Goal: Information Seeking & Learning: Compare options

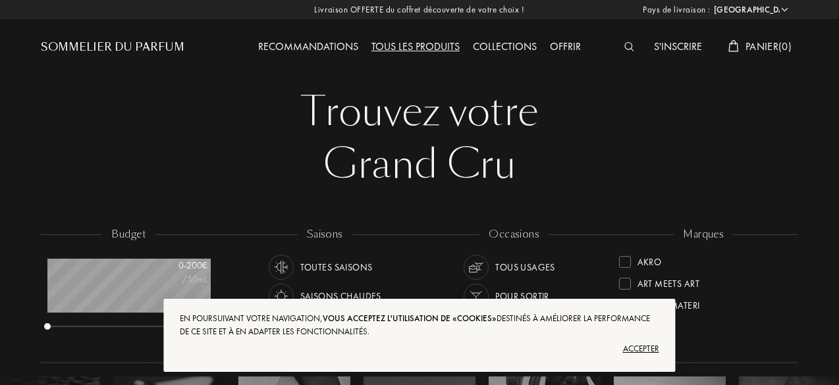
select select "FR"
click at [622, 41] on div at bounding box center [633, 47] width 30 height 17
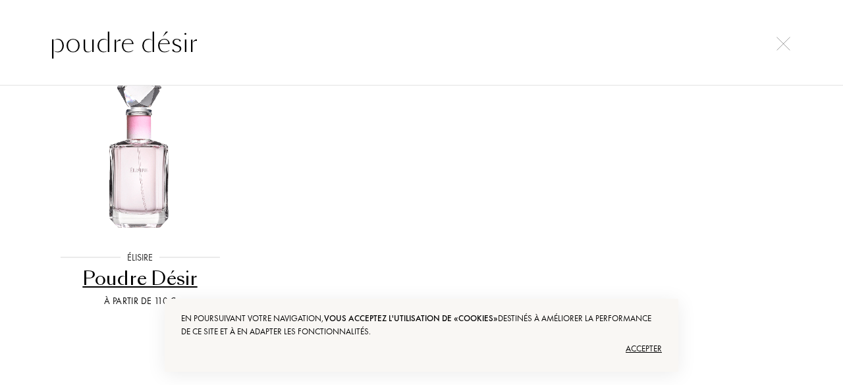
scroll to position [88, 0]
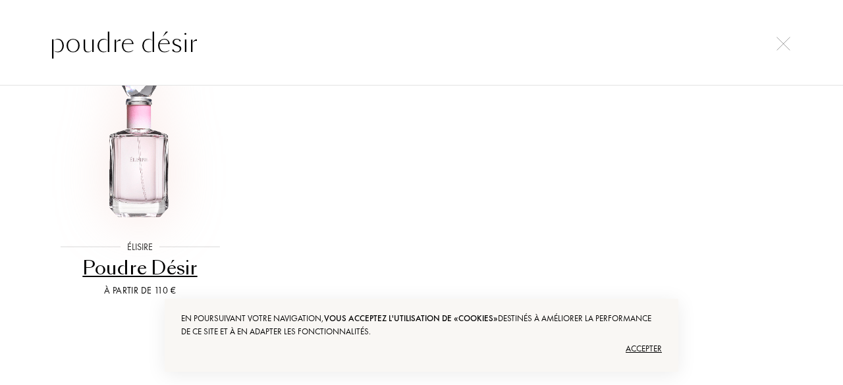
type input "poudre désir"
click at [123, 188] on img at bounding box center [139, 141] width 169 height 169
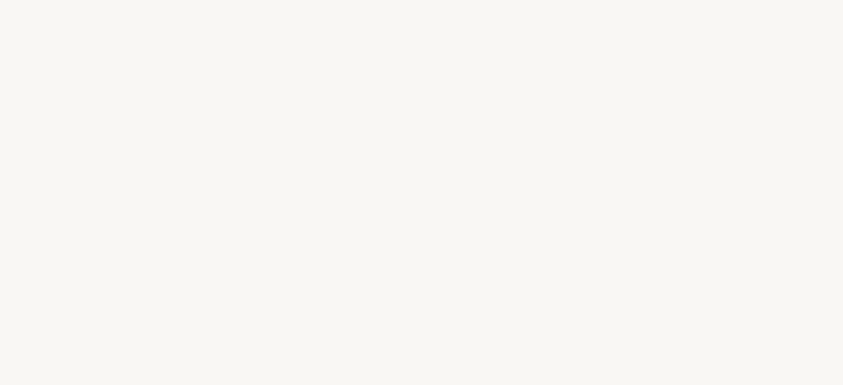
select select "FR"
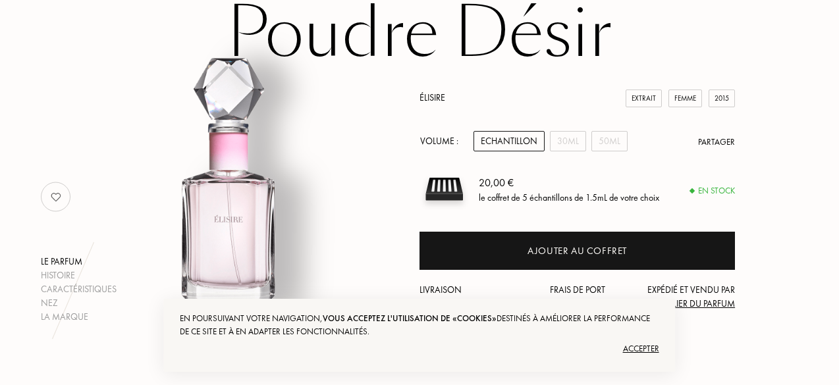
scroll to position [117, 0]
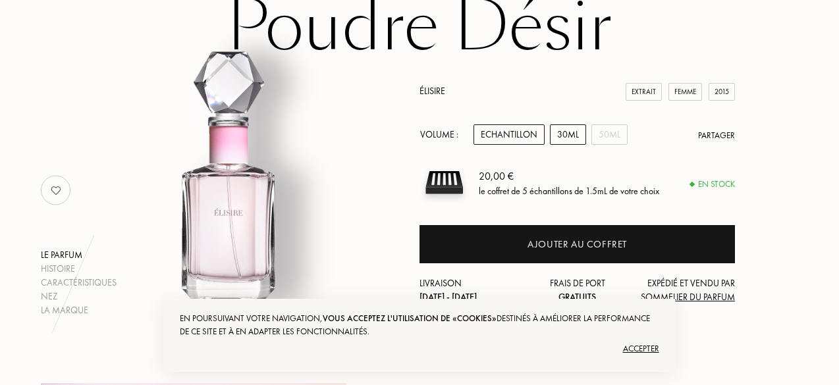
click at [569, 134] on div "30mL" at bounding box center [568, 134] width 36 height 20
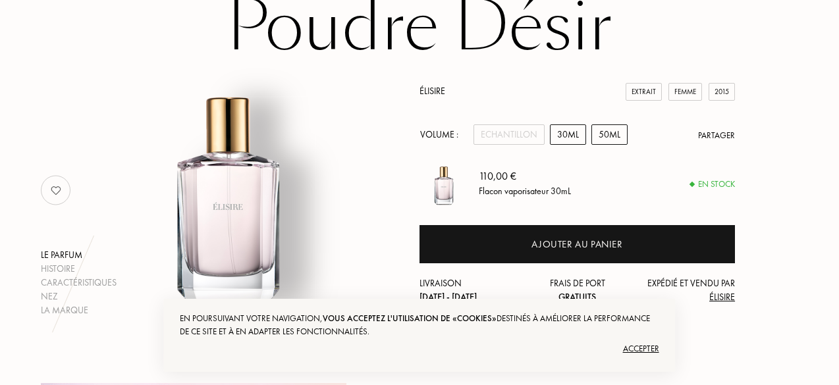
click at [603, 127] on div "50mL" at bounding box center [609, 134] width 36 height 20
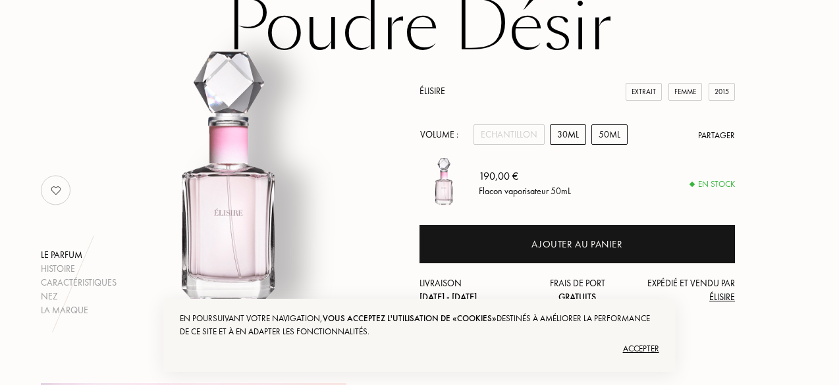
click at [576, 130] on div "30mL" at bounding box center [568, 134] width 36 height 20
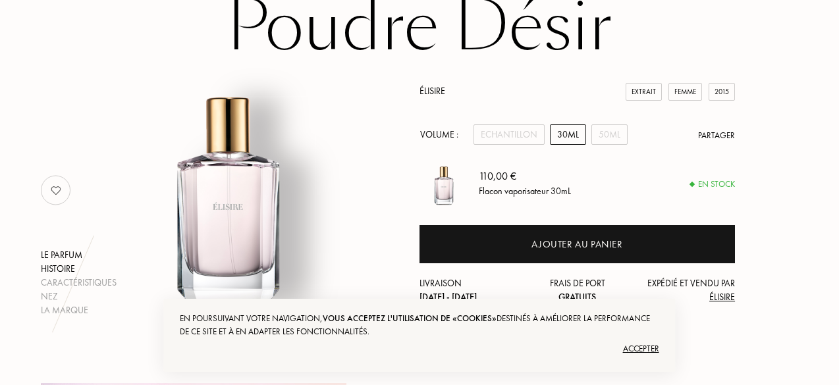
click at [61, 266] on div "Histoire" at bounding box center [79, 269] width 76 height 14
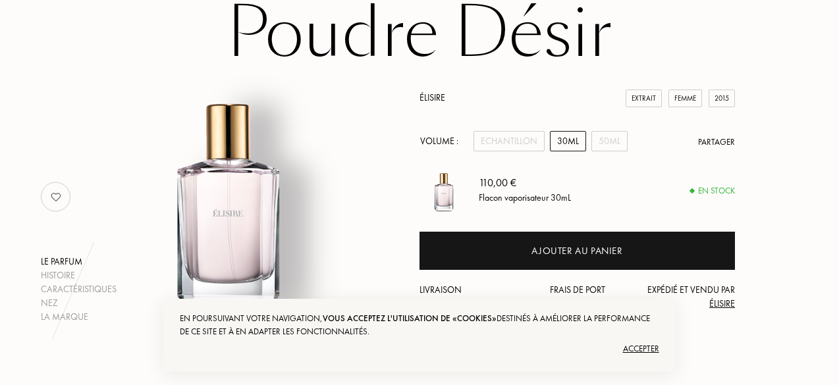
scroll to position [0, 0]
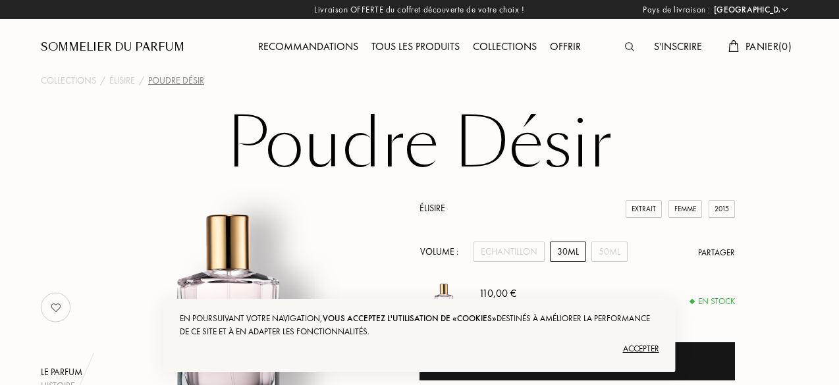
click at [629, 48] on img at bounding box center [629, 46] width 9 height 9
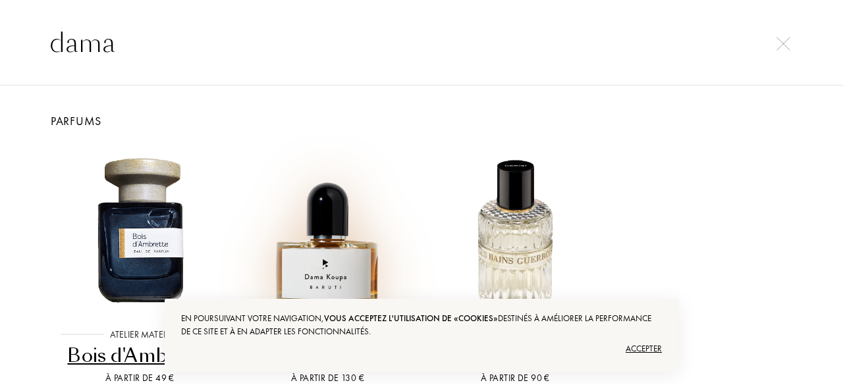
type input "dama"
click at [326, 279] on img at bounding box center [327, 228] width 169 height 169
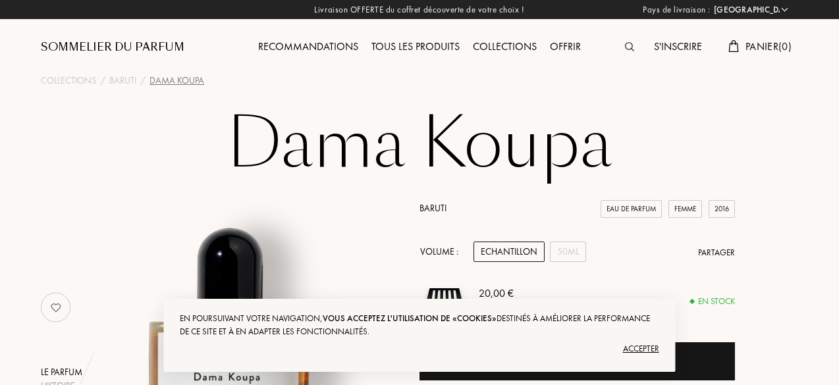
select select "FR"
drag, startPoint x: 842, startPoint y: 39, endPoint x: 842, endPoint y: 61, distance: 22.4
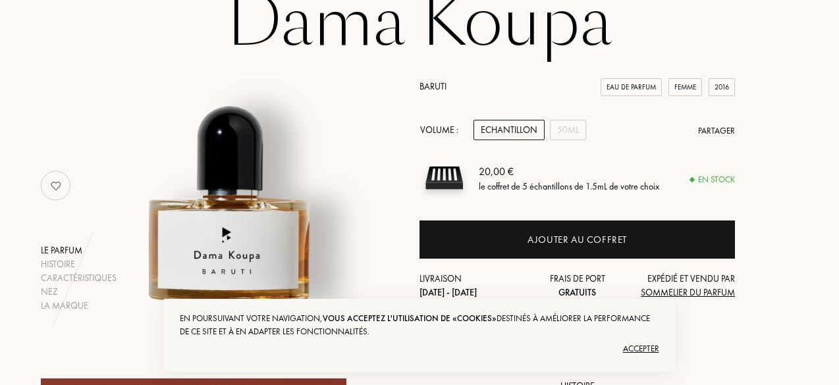
scroll to position [130, 0]
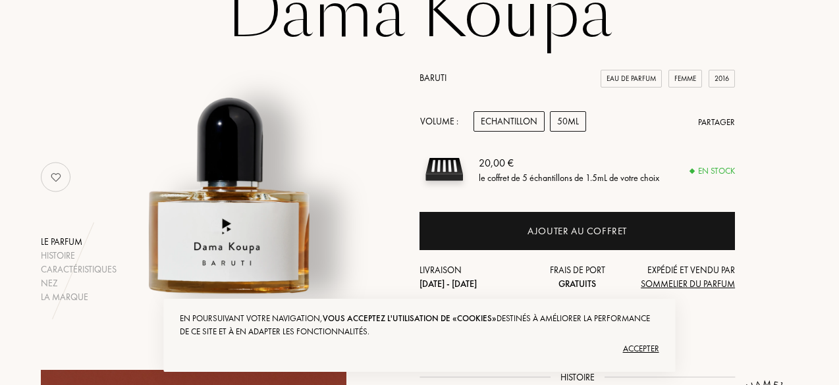
click at [566, 124] on div "50mL" at bounding box center [568, 121] width 36 height 20
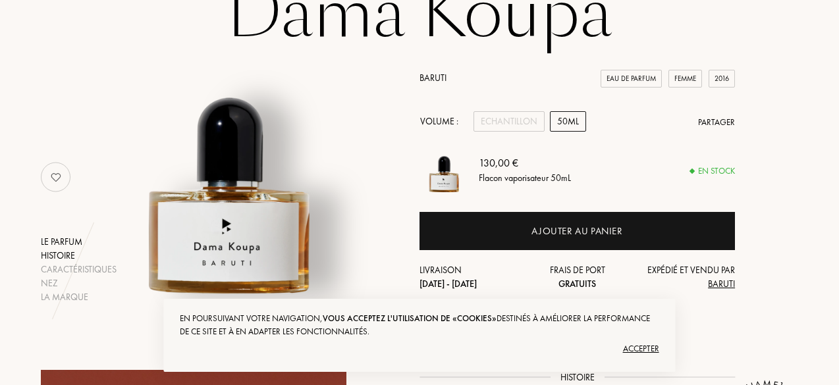
click at [55, 251] on div "Histoire" at bounding box center [79, 256] width 76 height 14
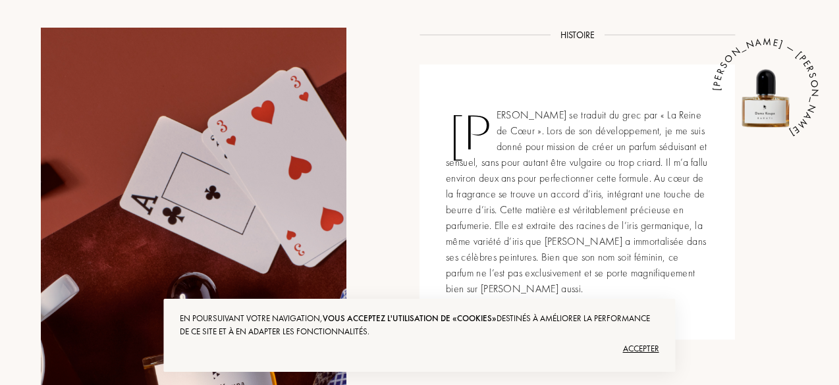
scroll to position [474, 0]
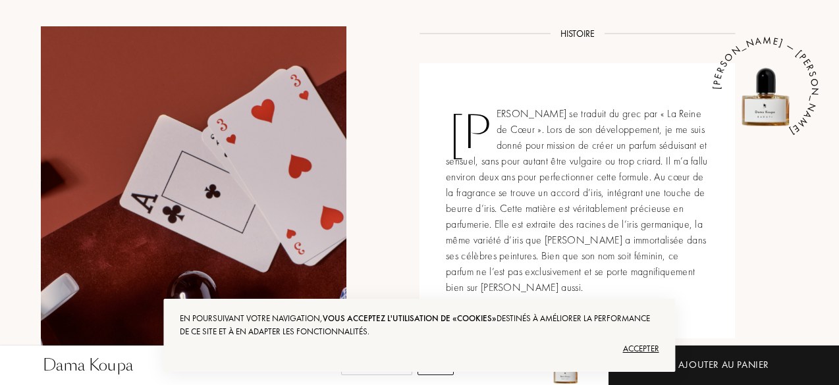
click at [55, 251] on div at bounding box center [194, 340] width 306 height 628
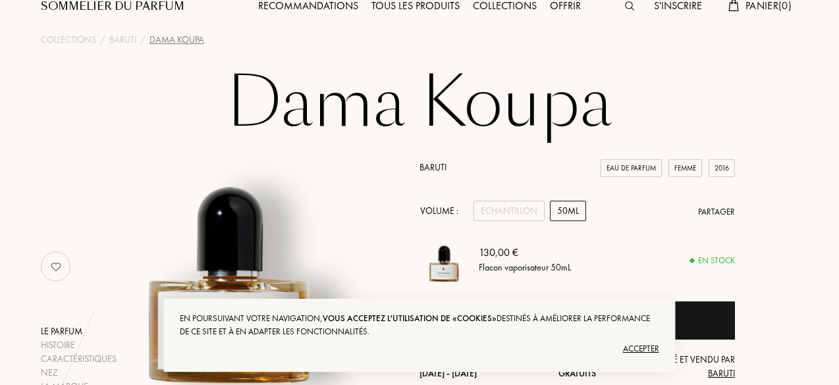
scroll to position [0, 0]
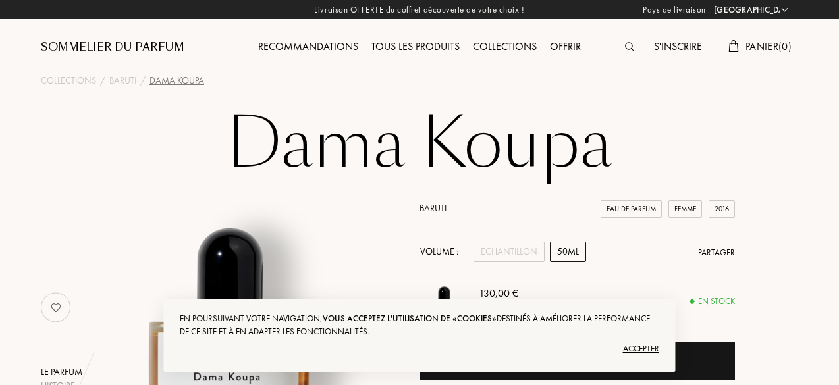
click at [625, 50] on img at bounding box center [629, 46] width 9 height 9
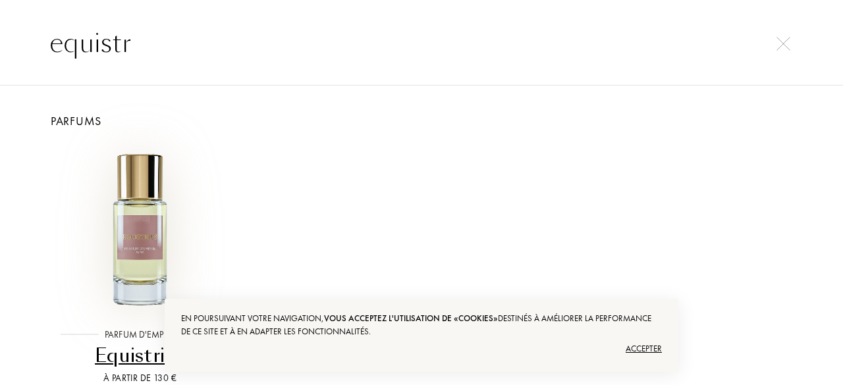
type input "equistr"
click at [133, 250] on img at bounding box center [139, 228] width 169 height 169
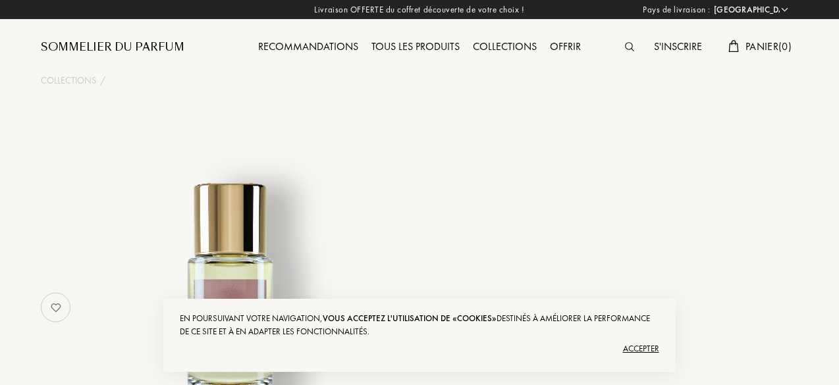
select select "FR"
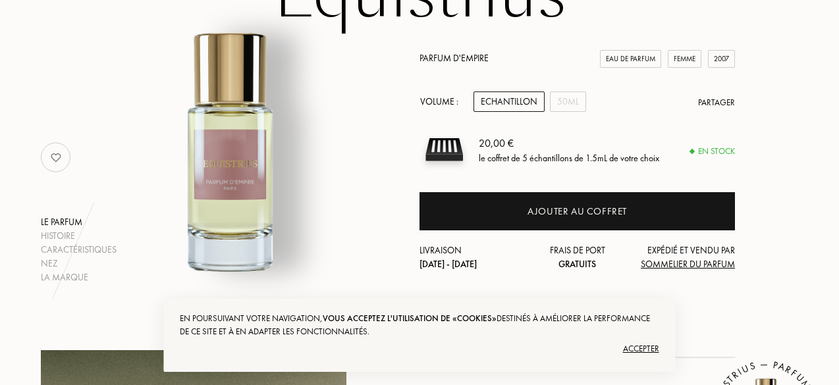
scroll to position [157, 0]
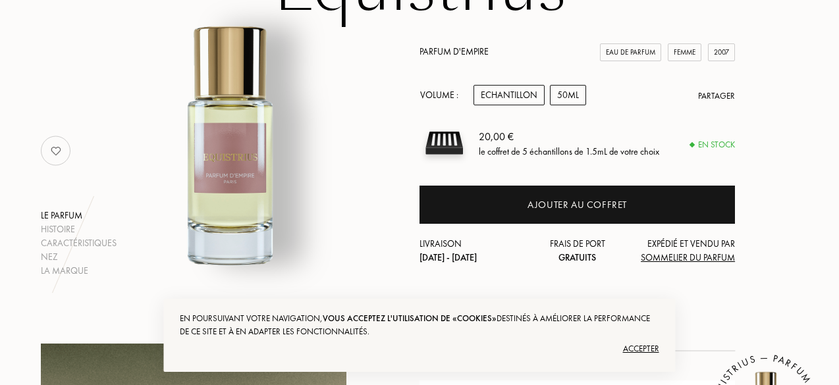
click at [570, 88] on div "50mL" at bounding box center [568, 95] width 36 height 20
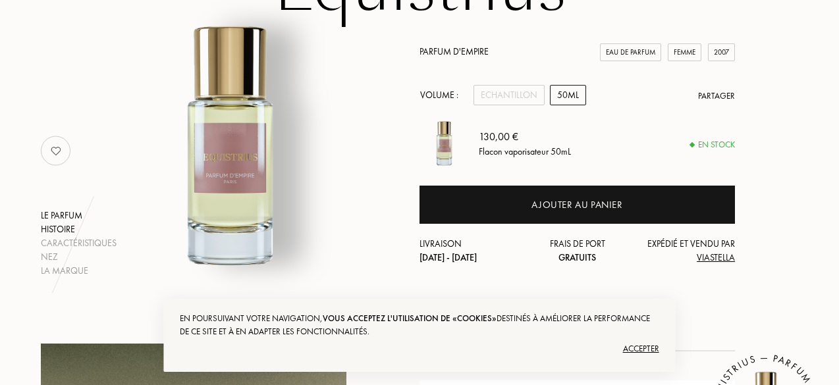
click at [56, 228] on div "Histoire" at bounding box center [79, 230] width 76 height 14
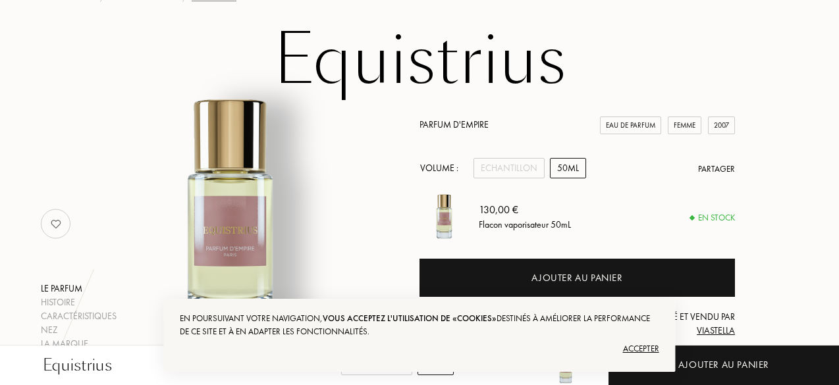
scroll to position [0, 0]
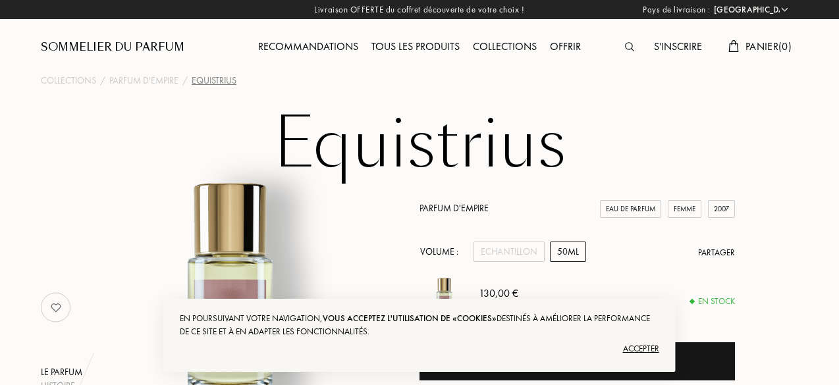
click at [630, 51] on img at bounding box center [629, 46] width 9 height 9
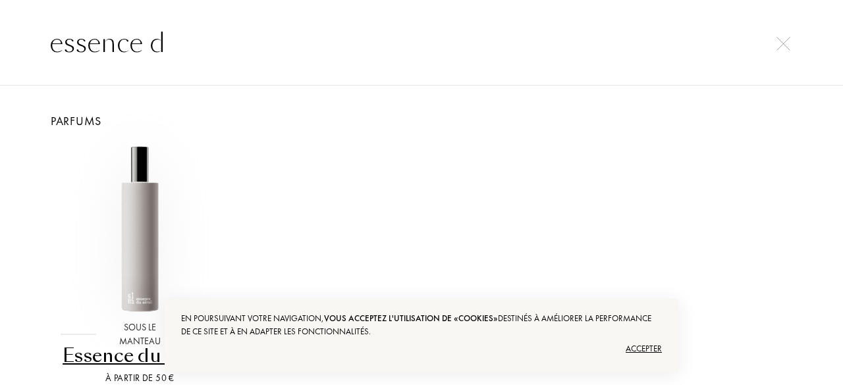
type input "essence d"
click at [139, 231] on img at bounding box center [139, 228] width 169 height 169
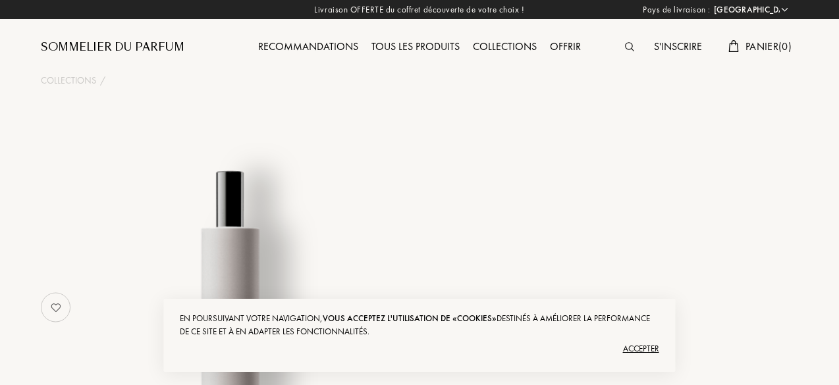
select select "FR"
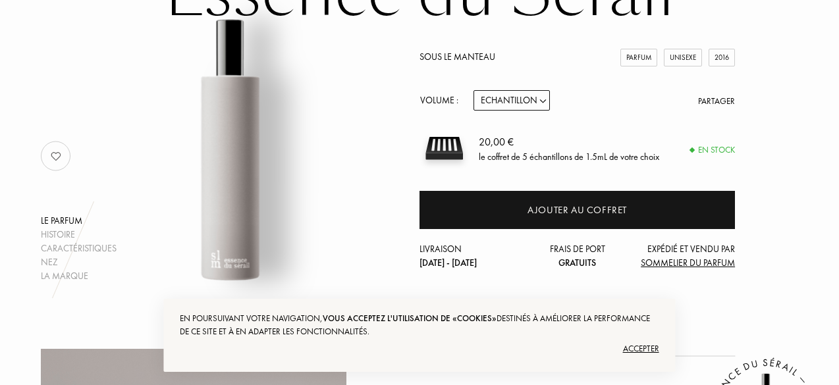
scroll to position [155, 0]
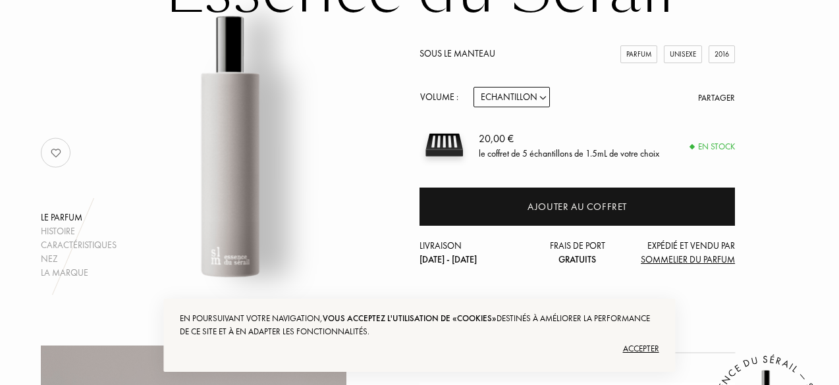
click at [525, 93] on select "Echantillon 14mL 50mL 100mL" at bounding box center [511, 97] width 76 height 20
select select "1"
click at [473, 87] on select "Echantillon 14mL 50mL 100mL" at bounding box center [511, 97] width 76 height 20
select select "1"
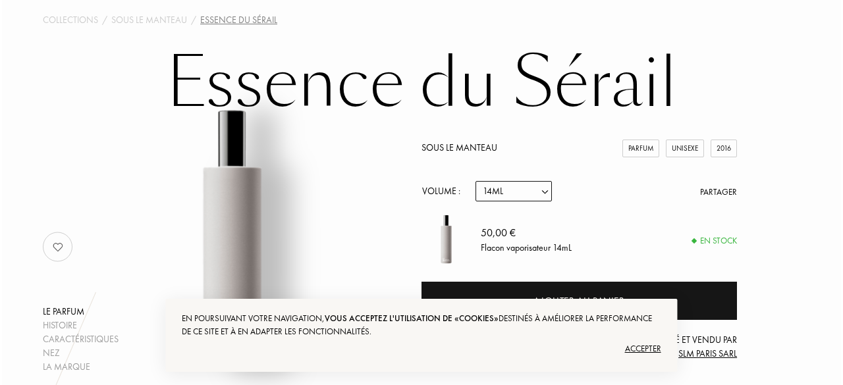
scroll to position [0, 0]
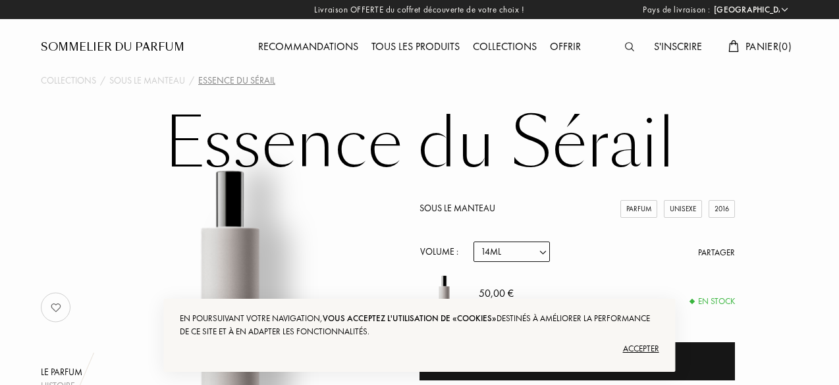
click at [630, 48] on img at bounding box center [629, 46] width 9 height 9
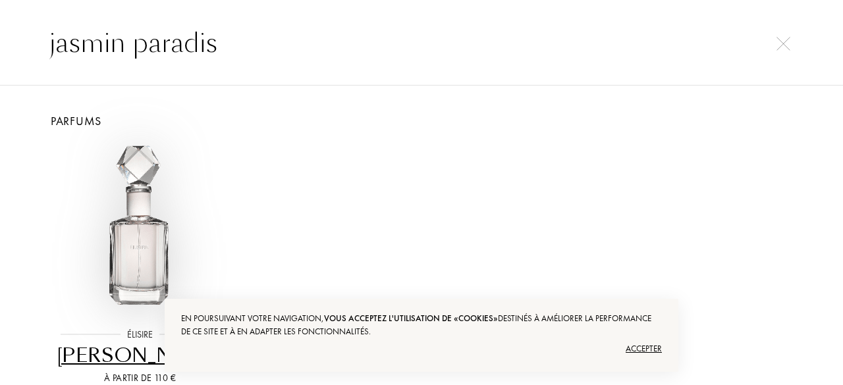
type input "jasmin paradis"
click at [136, 221] on img at bounding box center [139, 228] width 169 height 169
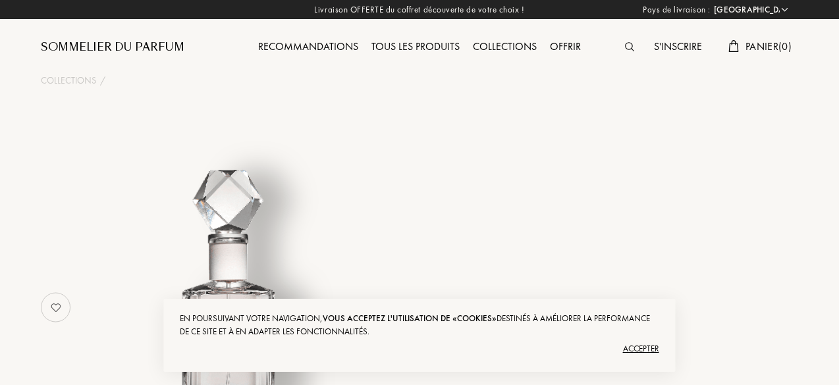
select select "FR"
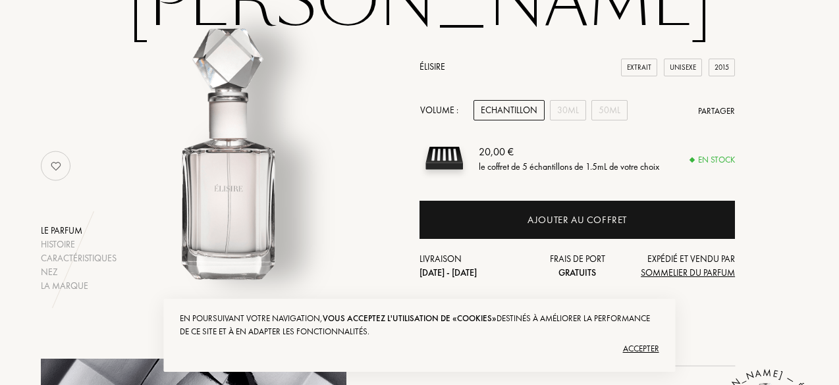
scroll to position [158, 0]
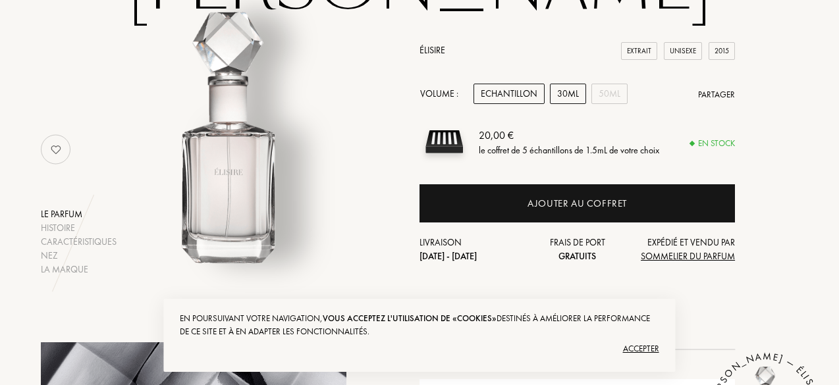
click at [556, 86] on div "30mL" at bounding box center [568, 94] width 36 height 20
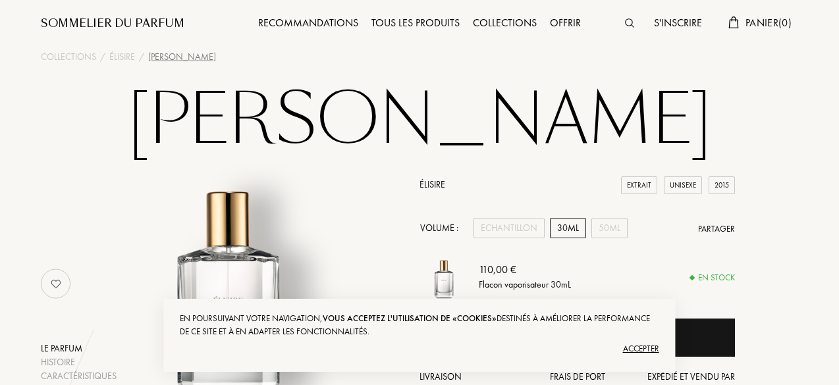
scroll to position [0, 0]
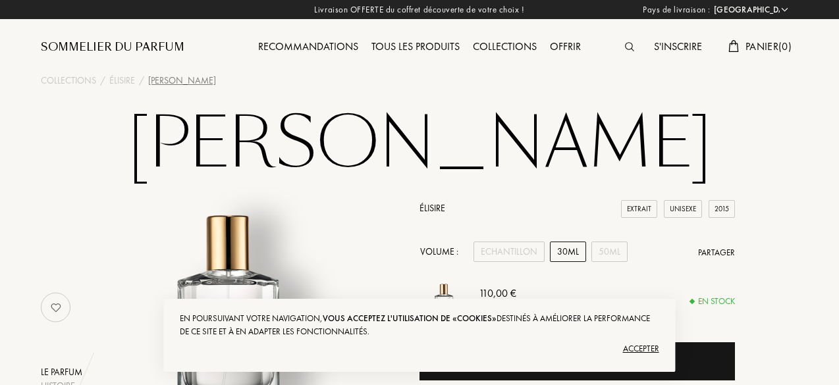
click at [628, 44] on img at bounding box center [629, 46] width 9 height 9
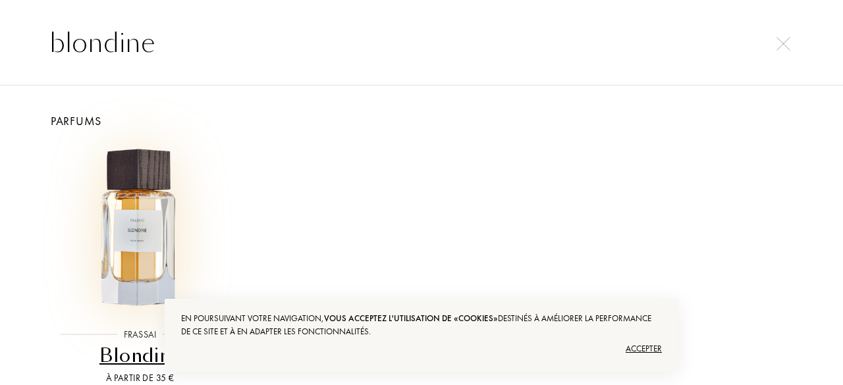
type input "blondine"
click at [159, 224] on img at bounding box center [139, 228] width 169 height 169
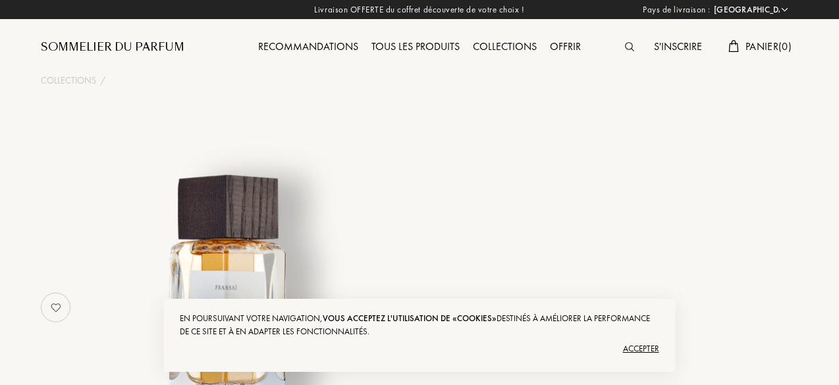
select select "FR"
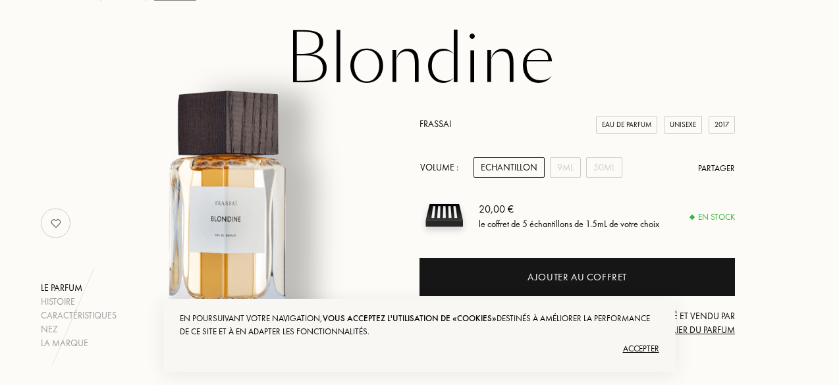
scroll to position [151, 0]
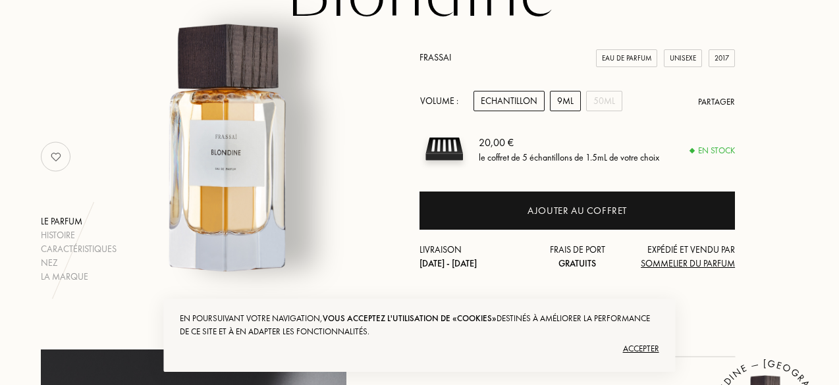
click at [564, 97] on div "9mL" at bounding box center [565, 101] width 31 height 20
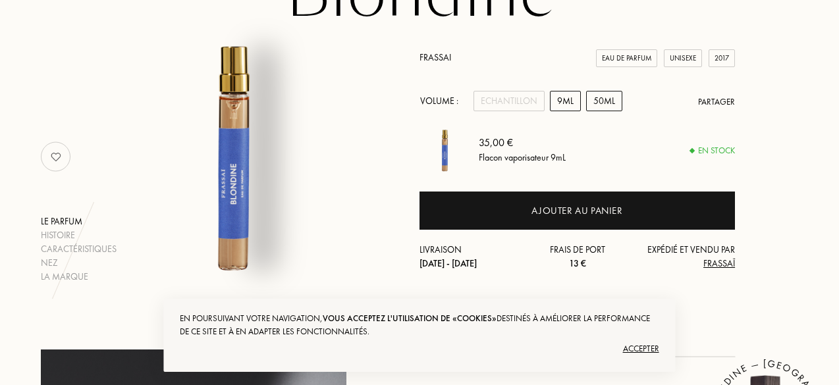
click at [606, 100] on div "50mL" at bounding box center [604, 101] width 36 height 20
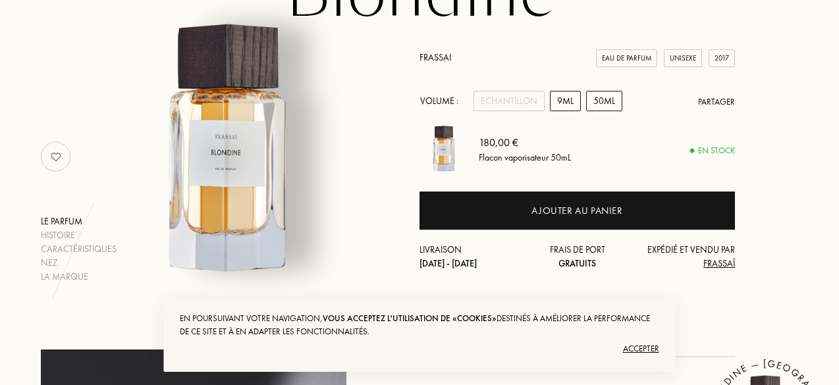
click at [564, 102] on div "9mL" at bounding box center [565, 101] width 31 height 20
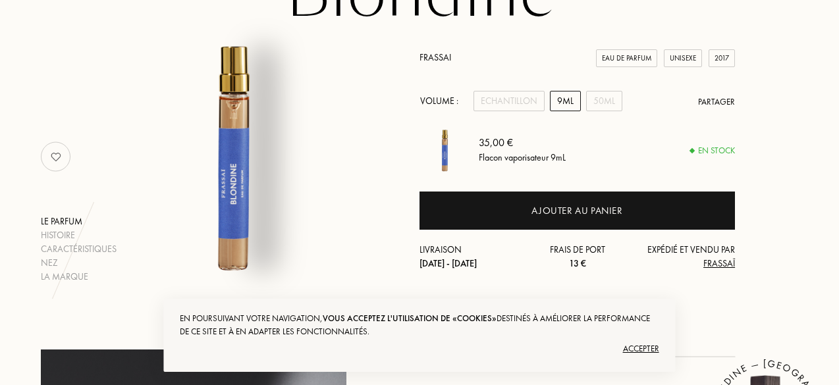
click at [564, 102] on div "9mL" at bounding box center [565, 101] width 31 height 20
